Goal: Information Seeking & Learning: Learn about a topic

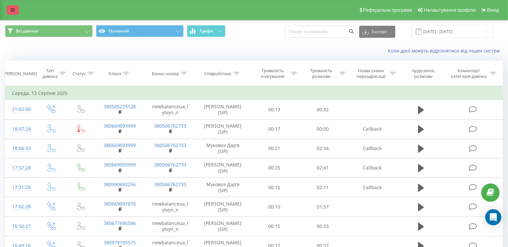
click at [17, 13] on link at bounding box center [13, 9] width 12 height 9
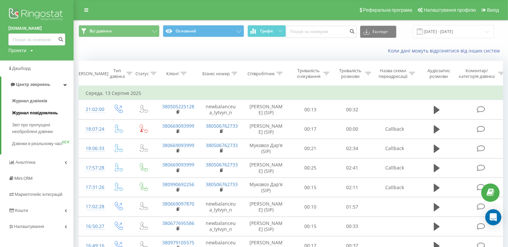
click at [36, 116] on span "Журнал повідомлень" at bounding box center [35, 113] width 46 height 7
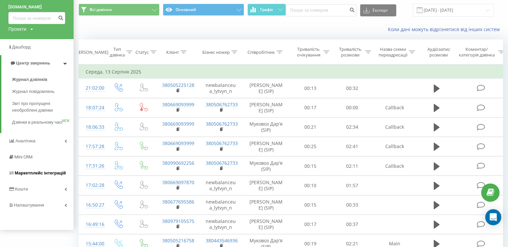
scroll to position [35, 0]
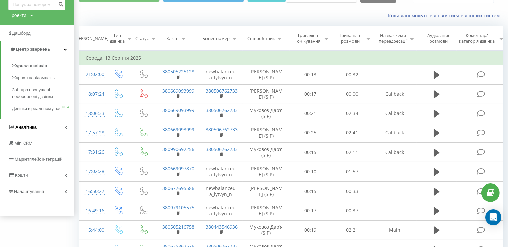
click at [31, 130] on span "Аналiтика" at bounding box center [25, 127] width 21 height 5
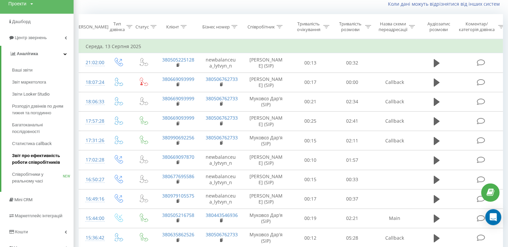
scroll to position [71, 0]
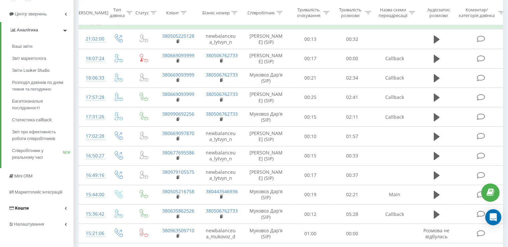
click at [41, 206] on link "Кошти" at bounding box center [37, 208] width 74 height 16
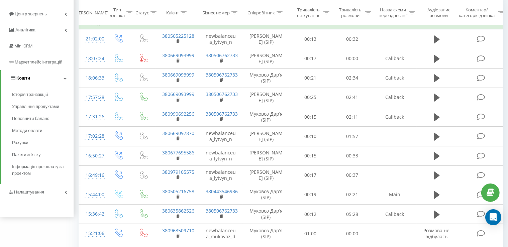
click at [52, 78] on link "Кошти" at bounding box center [37, 78] width 72 height 16
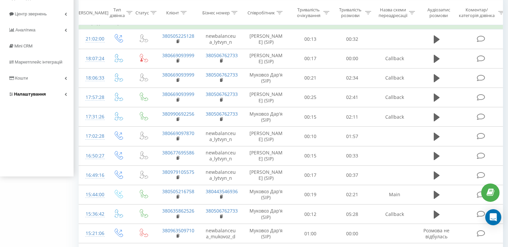
click at [52, 93] on link "Налаштування" at bounding box center [37, 94] width 74 height 16
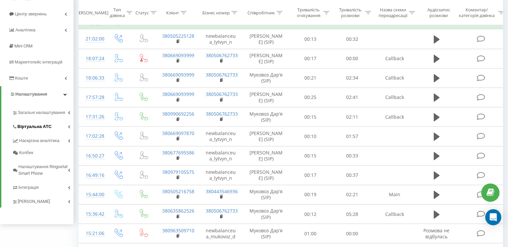
click at [51, 130] on link "Віртуальна АТС" at bounding box center [43, 126] width 62 height 14
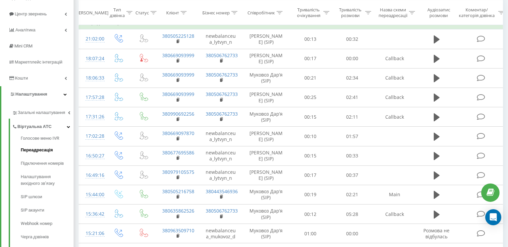
click at [48, 153] on span "Переадресація" at bounding box center [37, 150] width 32 height 7
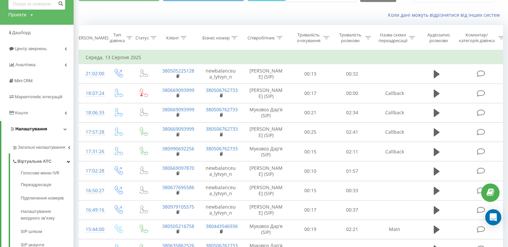
scroll to position [35, 0]
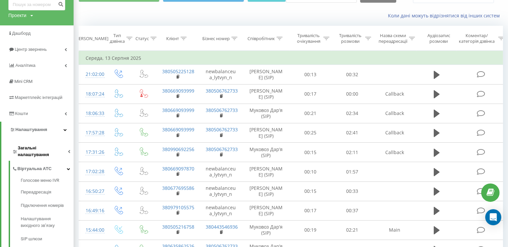
click at [70, 147] on link "Загальні налаштування" at bounding box center [43, 150] width 62 height 21
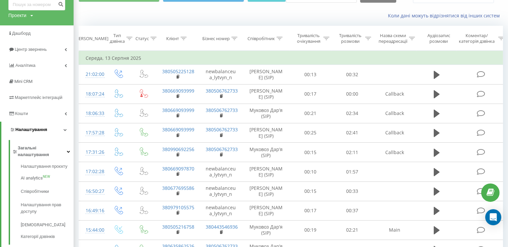
click at [67, 131] on icon at bounding box center [65, 129] width 3 height 3
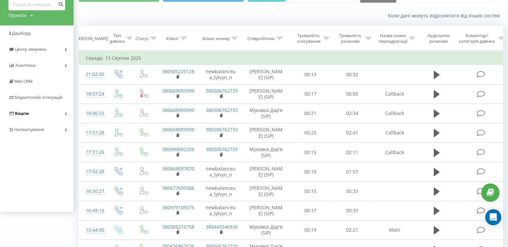
click at [64, 115] on link "Кошти" at bounding box center [37, 114] width 74 height 16
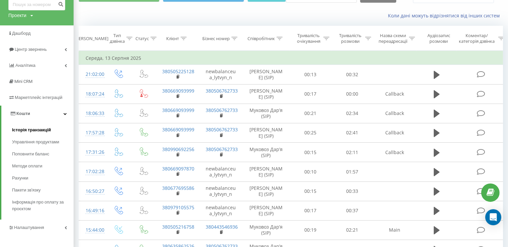
click at [49, 131] on span "Історія транзакцій" at bounding box center [31, 130] width 39 height 7
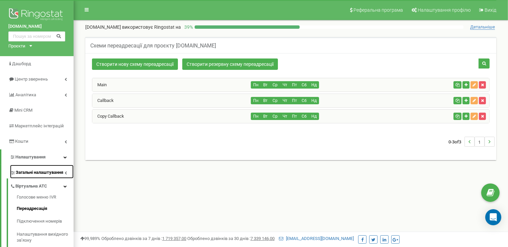
click at [39, 176] on span "Загальні налаштування" at bounding box center [40, 173] width 48 height 6
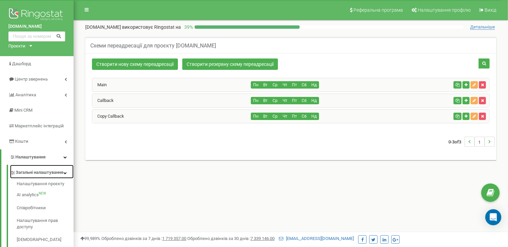
click at [39, 176] on span "Загальні налаштування" at bounding box center [40, 173] width 48 height 6
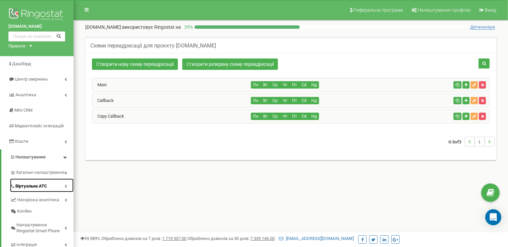
click at [38, 187] on span "Віртуальна АТС" at bounding box center [31, 186] width 32 height 6
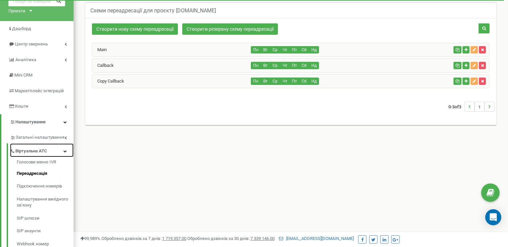
scroll to position [71, 0]
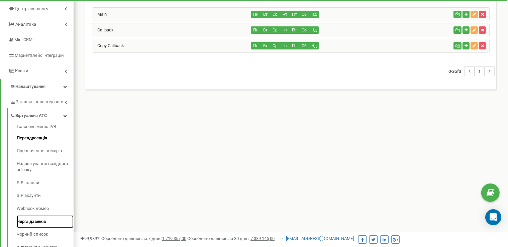
click at [44, 222] on link "Черга дзвінків" at bounding box center [45, 222] width 57 height 13
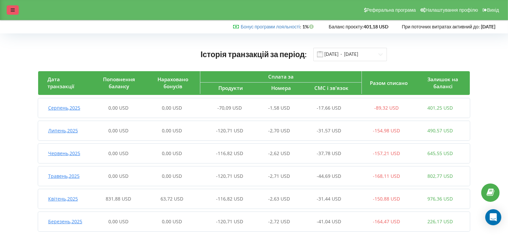
click at [12, 6] on div at bounding box center [13, 9] width 12 height 9
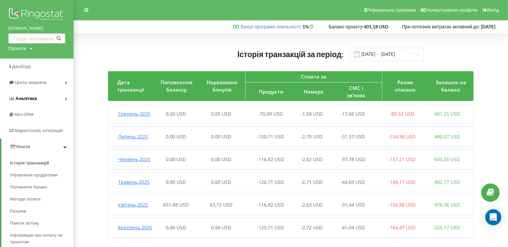
click at [36, 94] on link "Аналiтика" at bounding box center [37, 99] width 74 height 16
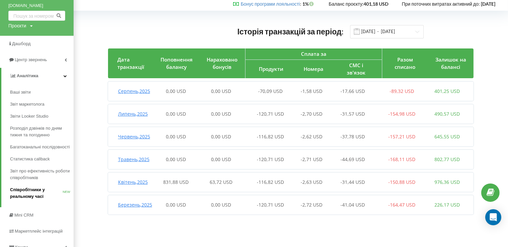
scroll to position [35, 0]
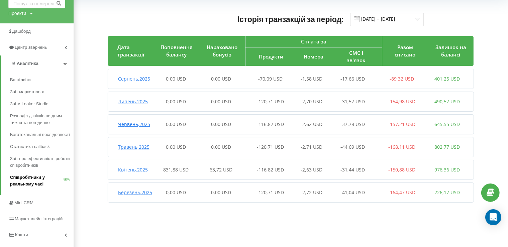
click at [23, 180] on span "Співробітники у реальному часі" at bounding box center [36, 180] width 53 height 13
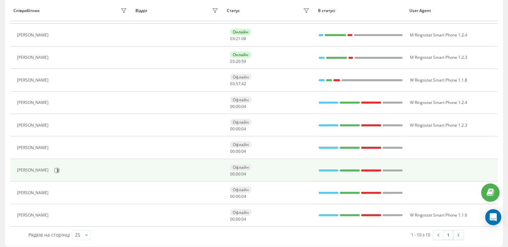
scroll to position [108, 0]
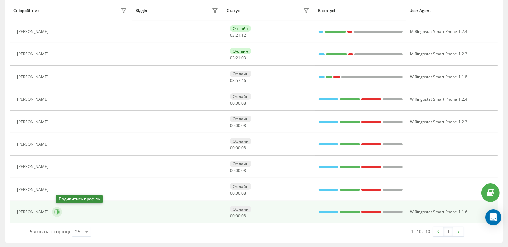
click at [60, 213] on icon at bounding box center [56, 212] width 5 height 5
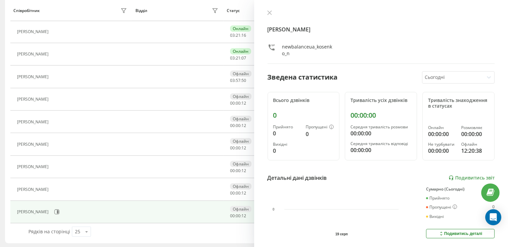
click at [243, 209] on div "Офлайн" at bounding box center [240, 209] width 21 height 6
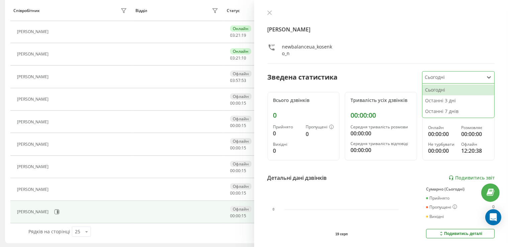
click at [461, 76] on div at bounding box center [453, 78] width 56 height 8
click at [458, 102] on div "Останні 3 дні" at bounding box center [459, 100] width 72 height 11
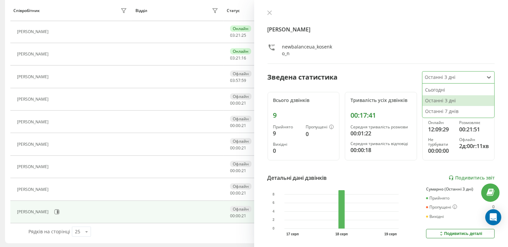
click at [439, 77] on div at bounding box center [453, 78] width 56 height 8
click at [441, 113] on div "Останні 7 днів" at bounding box center [459, 111] width 72 height 11
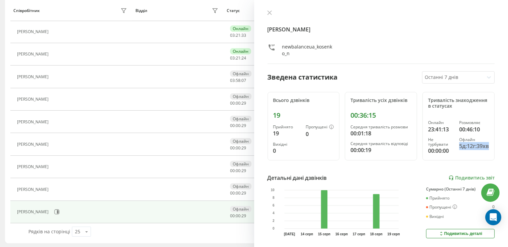
drag, startPoint x: 454, startPoint y: 148, endPoint x: 485, endPoint y: 149, distance: 30.8
click at [485, 149] on div "Тривалість знаходження в статусах Онлайн 23:41:13 Розмовляє 00:46:10 Не турбува…" at bounding box center [459, 126] width 72 height 69
click at [475, 147] on div "5д:12г:39хв" at bounding box center [475, 146] width 30 height 8
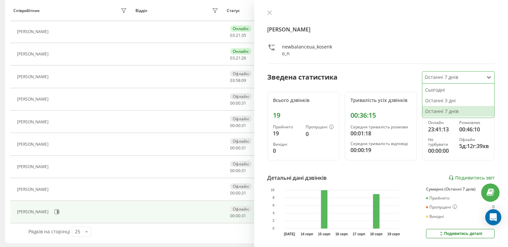
click at [440, 76] on div at bounding box center [453, 78] width 56 height 8
click at [438, 88] on div "Сьогодні" at bounding box center [459, 90] width 72 height 11
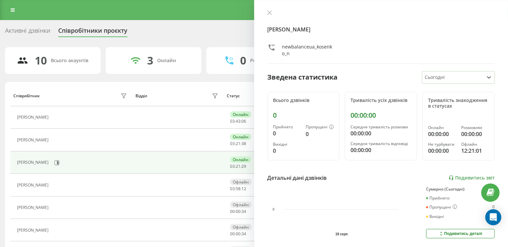
click at [127, 161] on div "Муковоз Дарʼя" at bounding box center [72, 162] width 111 height 11
click at [93, 166] on div "Муковоз Дарʼя" at bounding box center [72, 162] width 111 height 11
click at [54, 162] on icon at bounding box center [56, 162] width 5 height 5
click at [436, 79] on div at bounding box center [453, 78] width 56 height 8
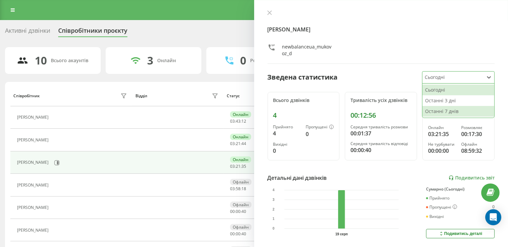
click at [429, 113] on div "Останні 7 днів" at bounding box center [459, 111] width 72 height 11
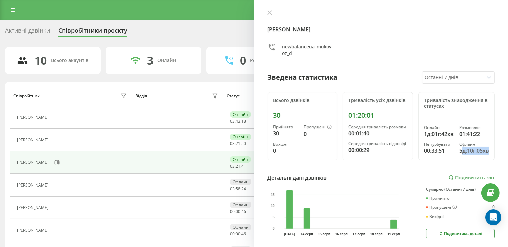
drag, startPoint x: 461, startPoint y: 165, endPoint x: 484, endPoint y: 165, distance: 23.8
click at [484, 161] on div "Тривалість знаходження в статусах Онлайн 1д:01г:42хв Розмовляє 01:41:22 Не турб…" at bounding box center [457, 126] width 76 height 69
click at [447, 155] on div "00:33:51" at bounding box center [439, 151] width 30 height 8
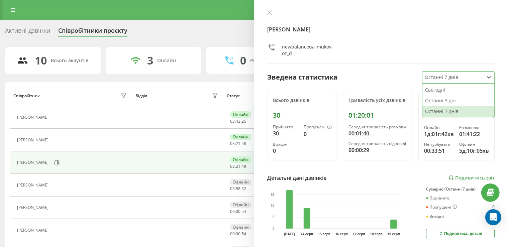
click at [428, 77] on div at bounding box center [453, 78] width 56 height 8
click at [432, 90] on div "Сьогодні" at bounding box center [459, 90] width 72 height 11
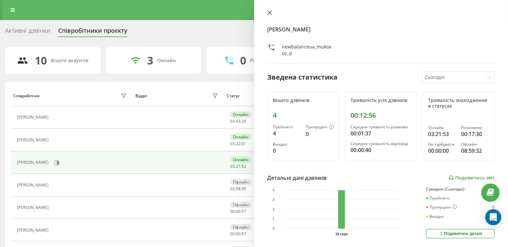
click at [272, 11] on button at bounding box center [269, 13] width 9 height 6
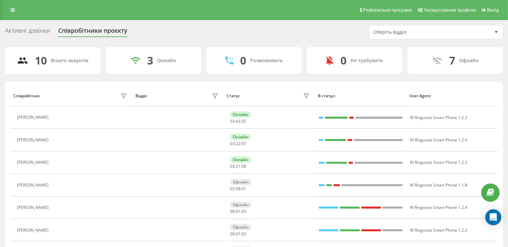
click at [27, 32] on div "Активні дзвінки" at bounding box center [27, 32] width 45 height 10
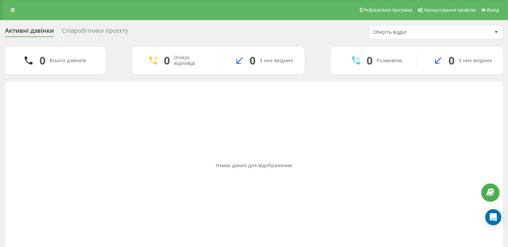
click at [395, 35] on div "Оберіть відділ" at bounding box center [436, 31] width 133 height 13
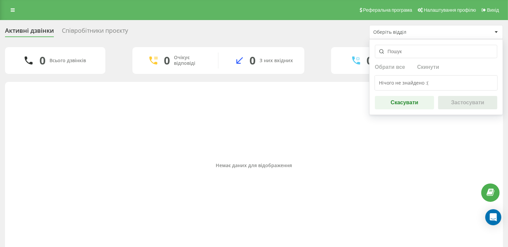
click at [262, 138] on div "Немає даних для відображення" at bounding box center [254, 165] width 488 height 161
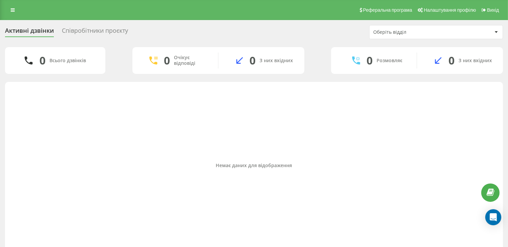
scroll to position [11, 0]
